Goal: Task Accomplishment & Management: Manage account settings

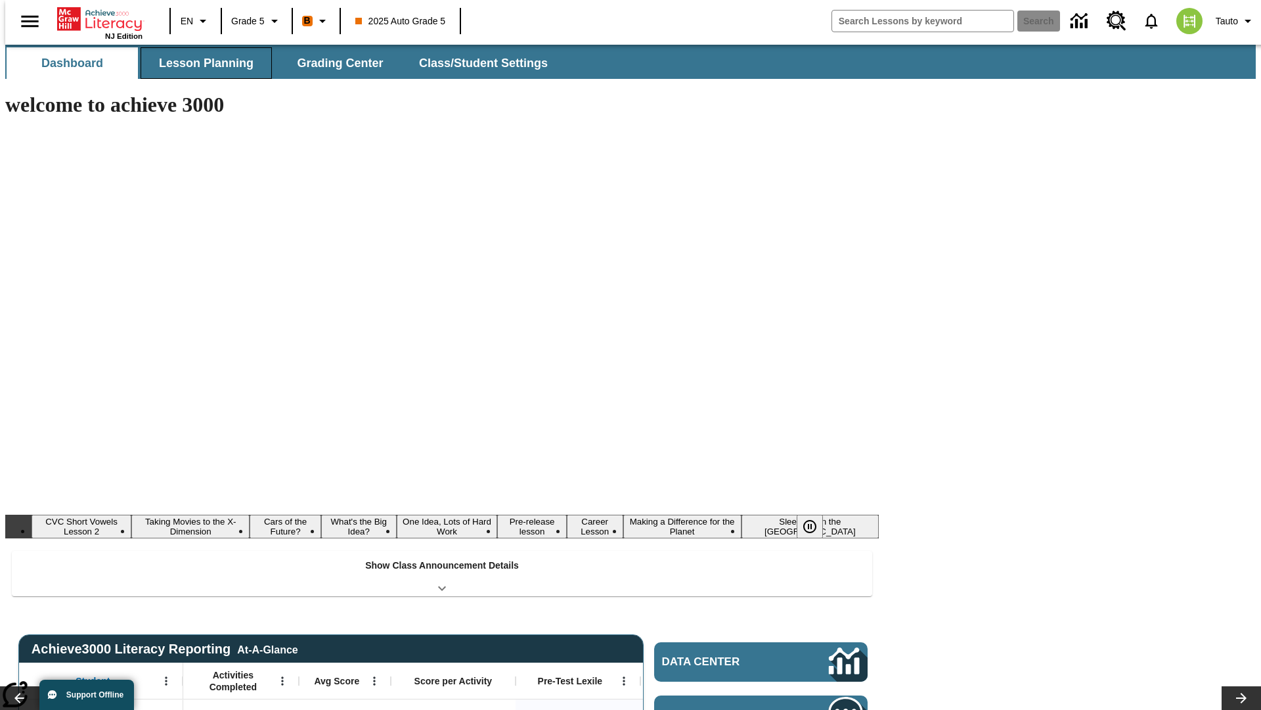
click at [201, 63] on button "Lesson Planning" at bounding box center [206, 63] width 131 height 32
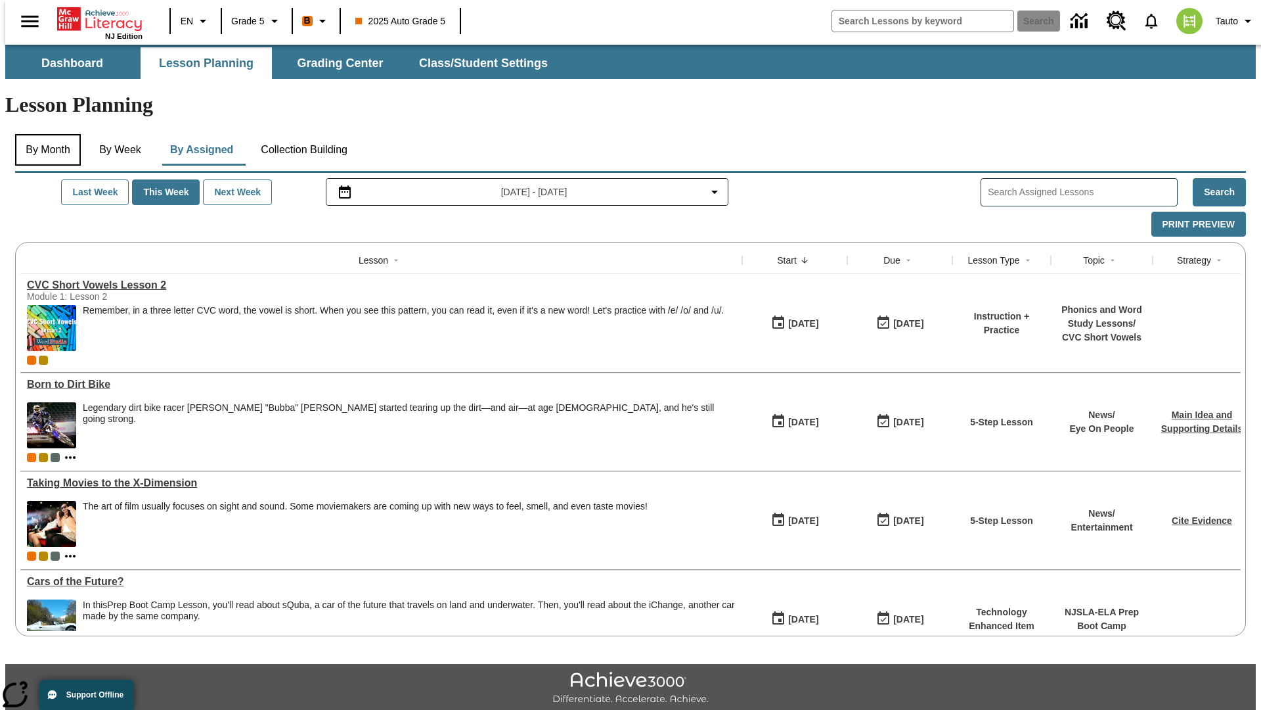
click at [44, 134] on button "By Month" at bounding box center [48, 150] width 66 height 32
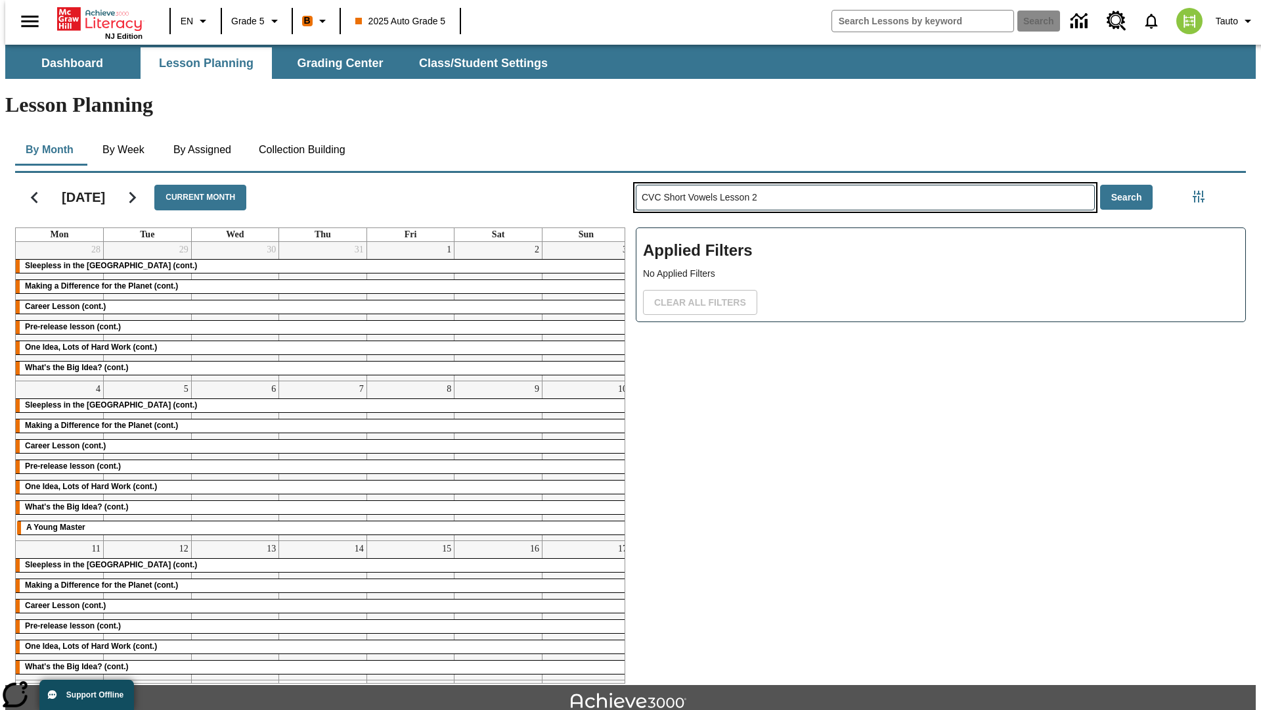
type input "CVC Short Vowels Lesson 2"
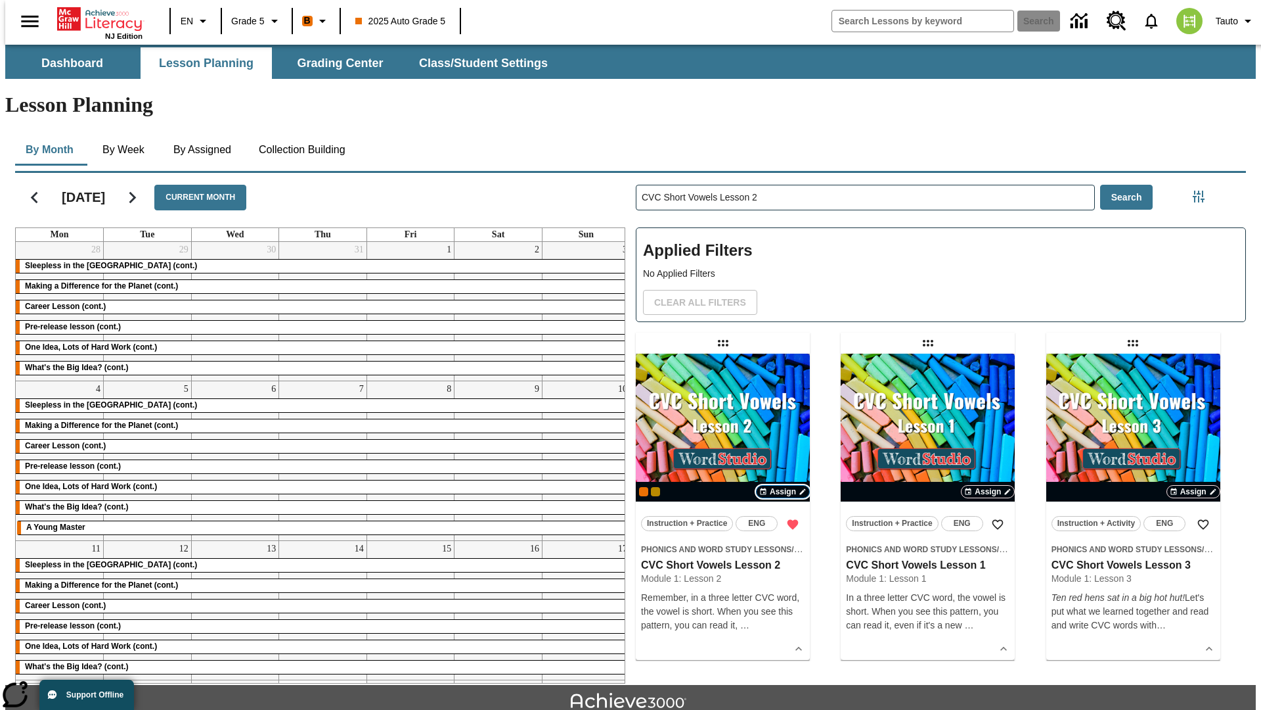
click at [783, 486] on span "Assign" at bounding box center [783, 492] width 26 height 12
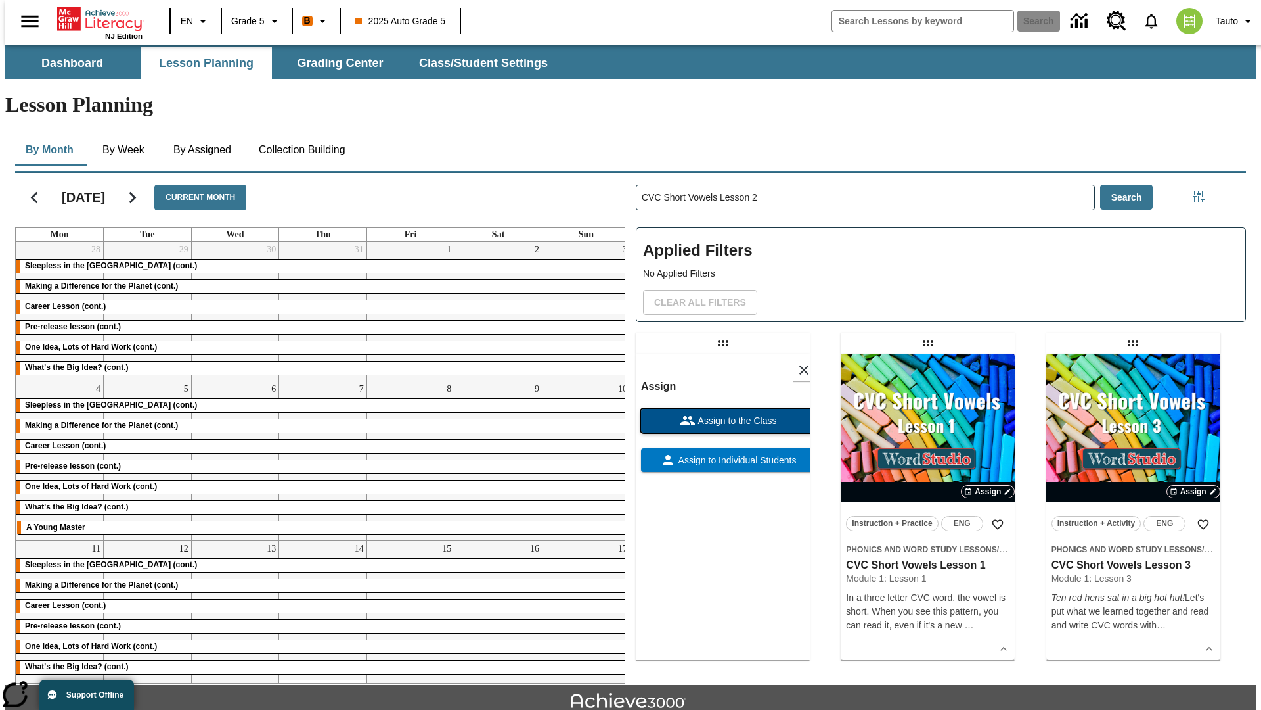
click at [723, 414] on span "Assign to the Class" at bounding box center [736, 421] width 81 height 14
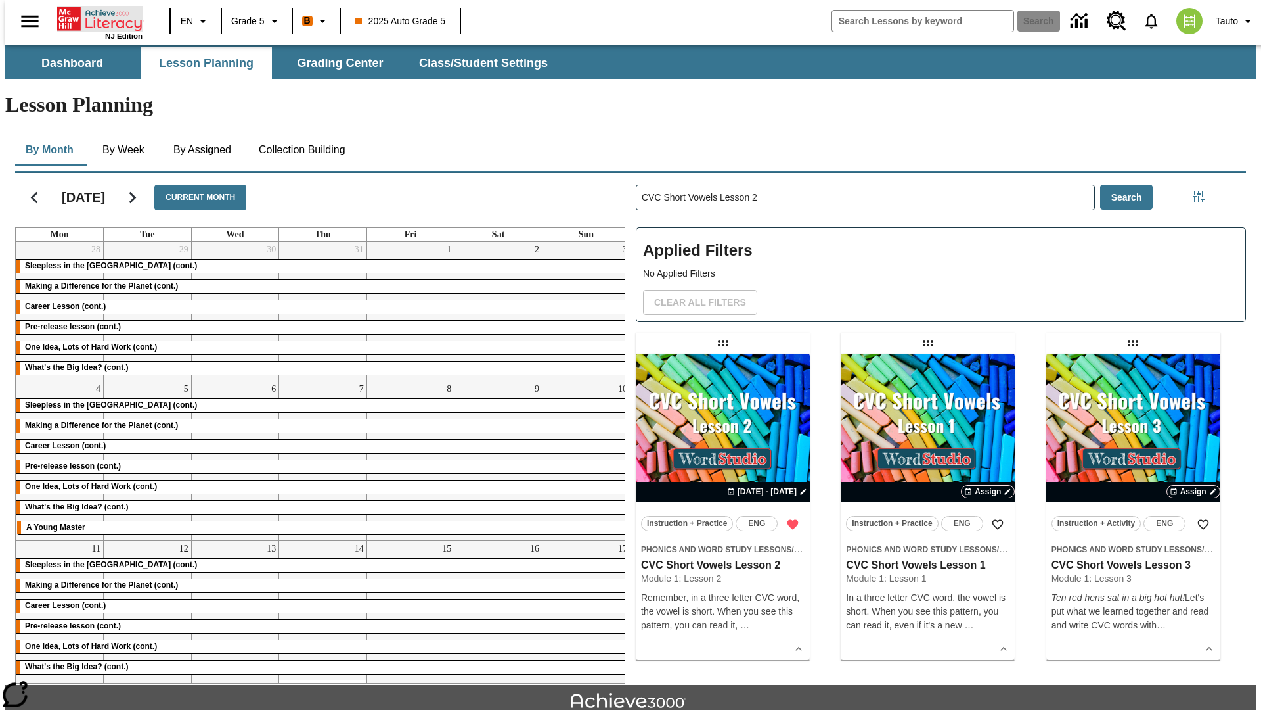
click at [95, 18] on icon "Home" at bounding box center [100, 19] width 87 height 26
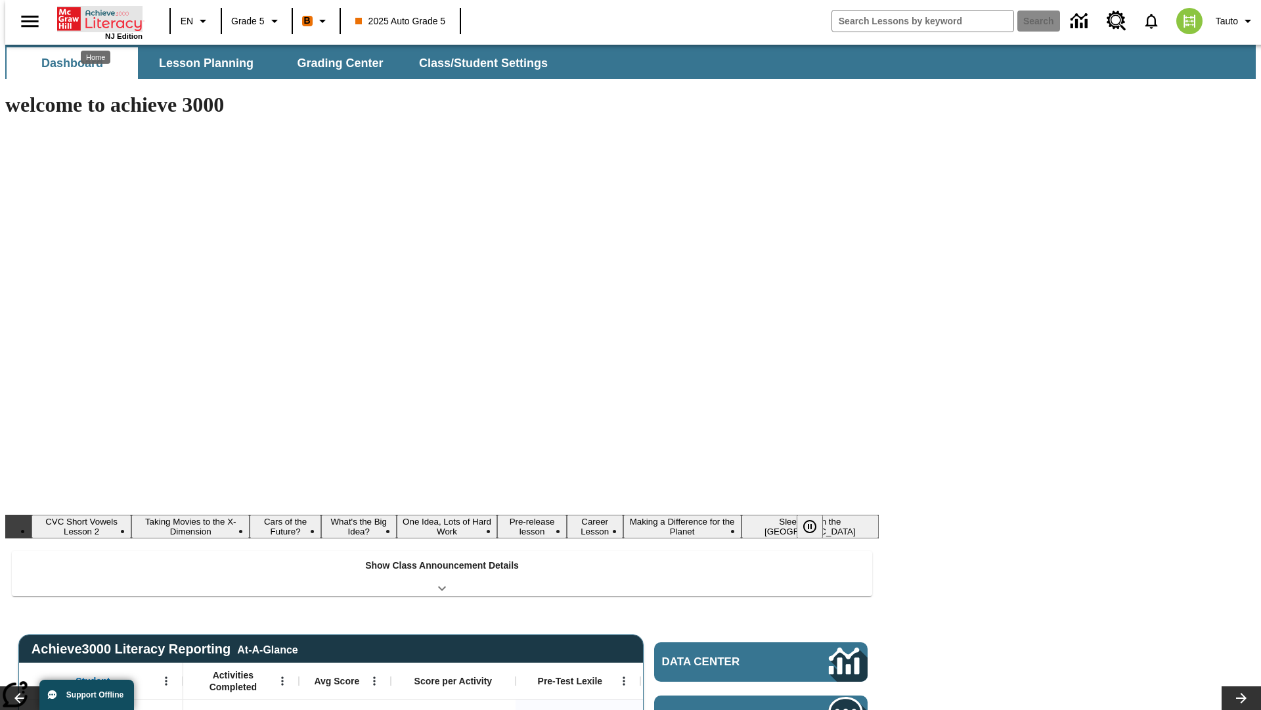
scroll to position [29, 0]
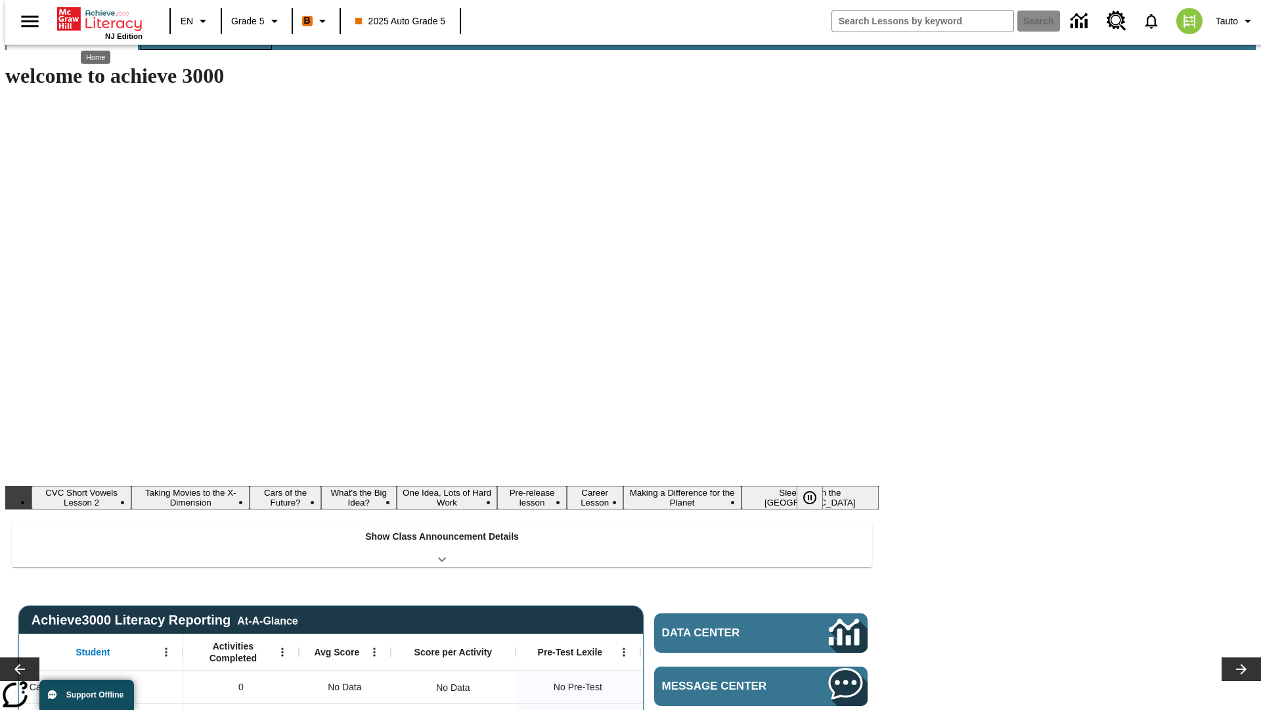
click at [201, 50] on button "Lesson Planning" at bounding box center [206, 34] width 131 height 32
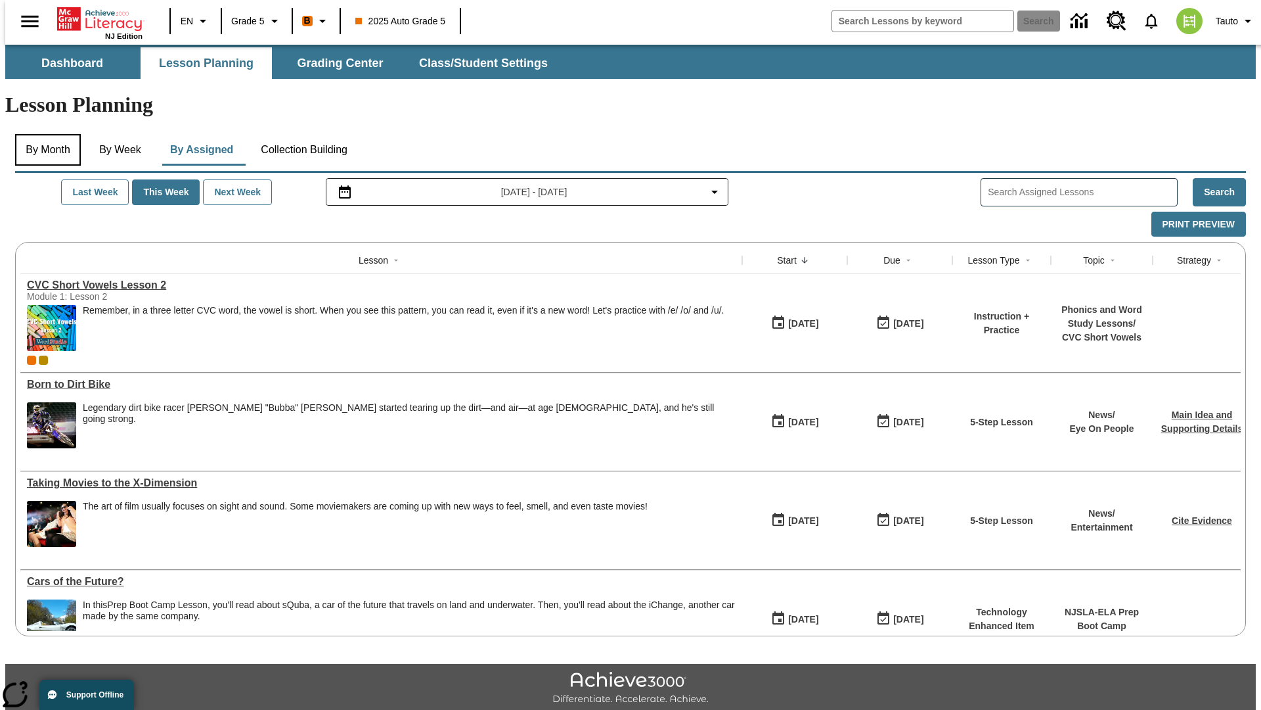
click at [44, 134] on button "By Month" at bounding box center [48, 150] width 66 height 32
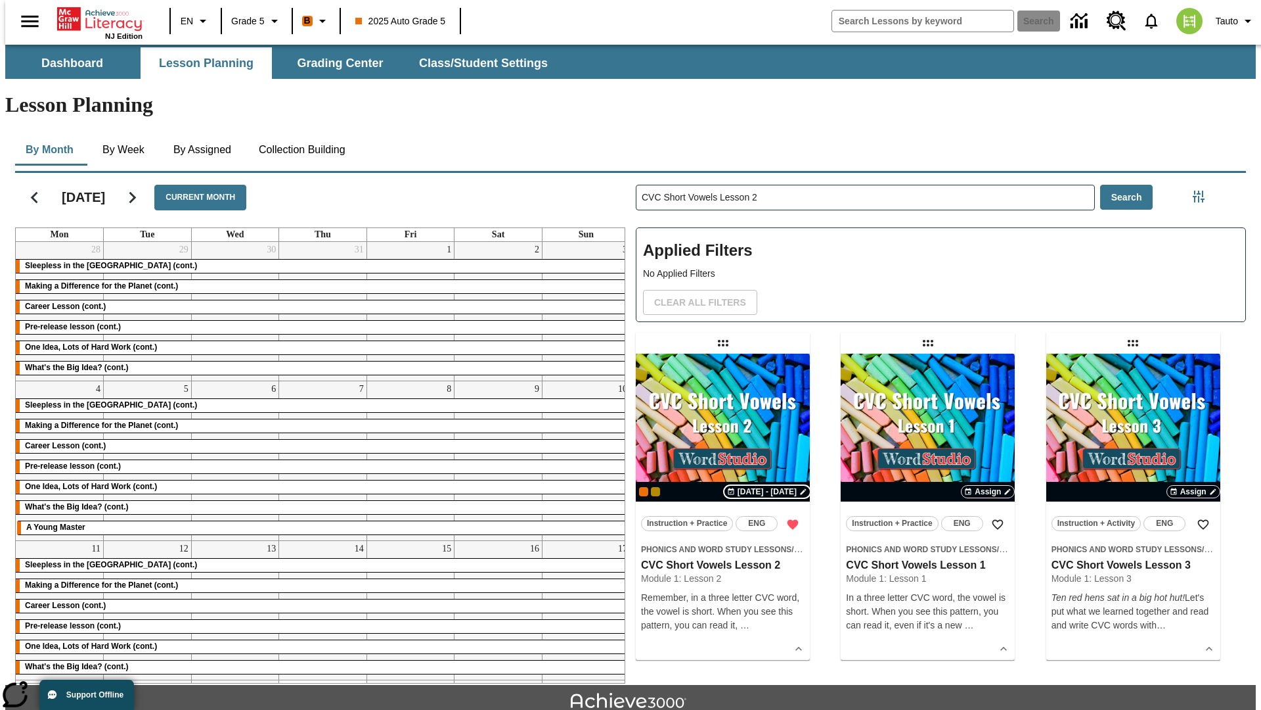
click at [767, 486] on span "[DATE] - [DATE]" at bounding box center [767, 492] width 59 height 12
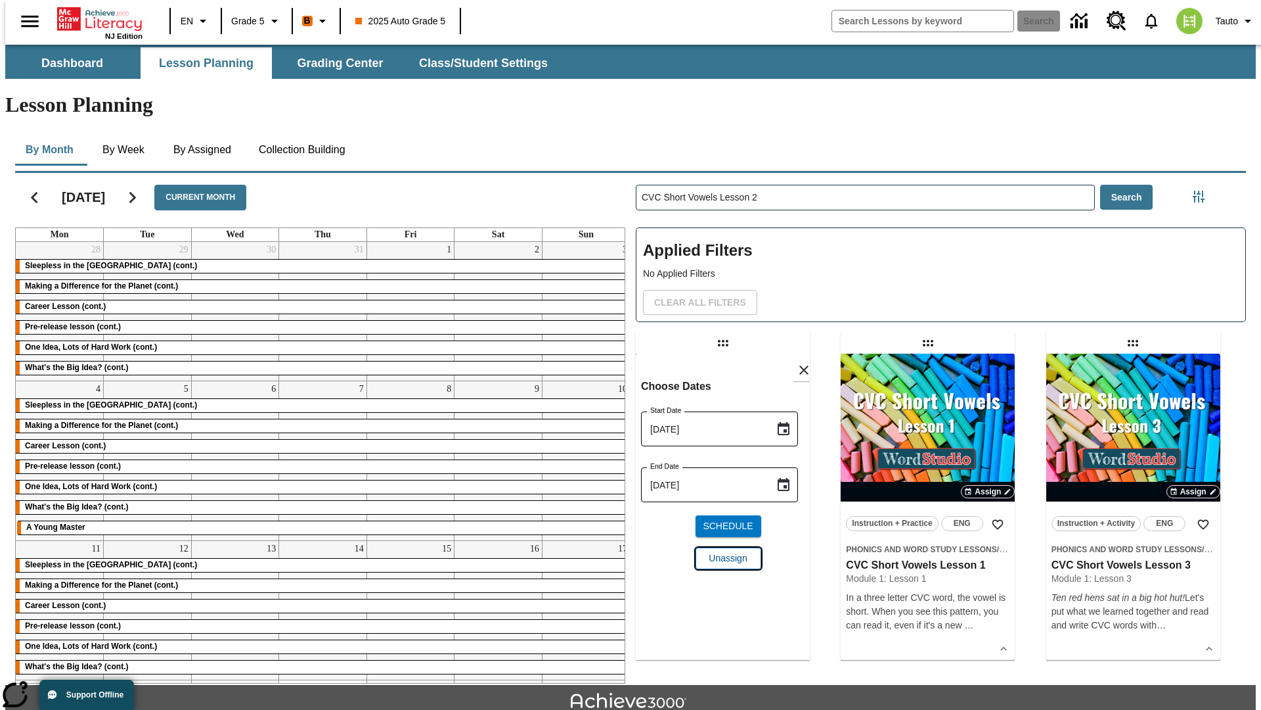
click at [723, 551] on span "Unassign" at bounding box center [728, 558] width 38 height 14
